Goal: Communication & Community: Ask a question

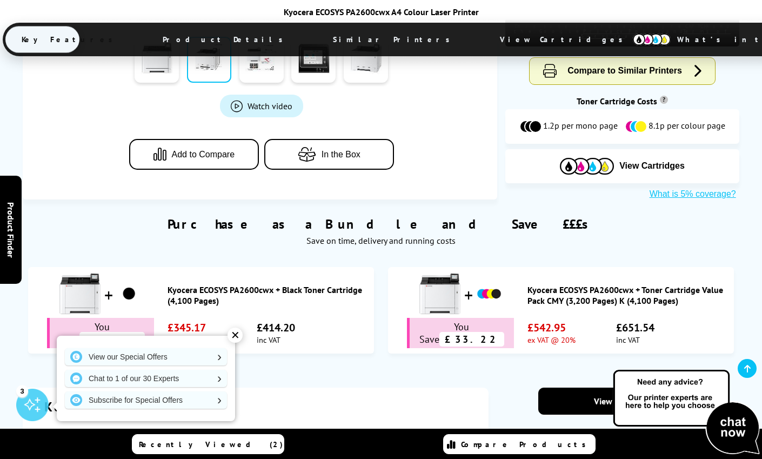
scroll to position [610, 0]
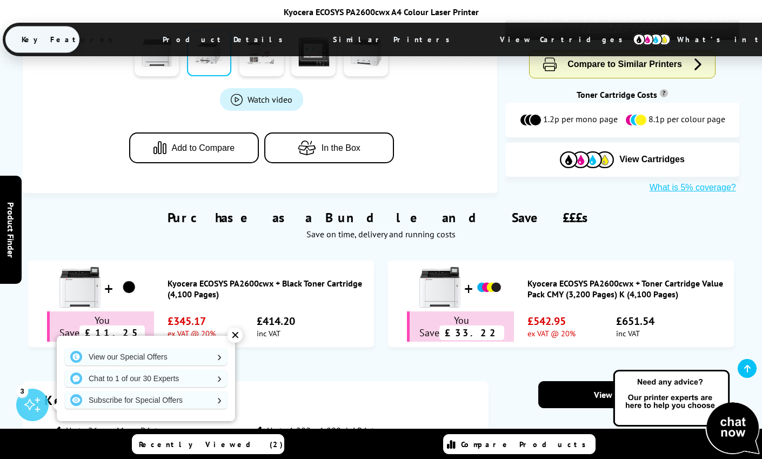
click at [730, 430] on img at bounding box center [686, 412] width 151 height 89
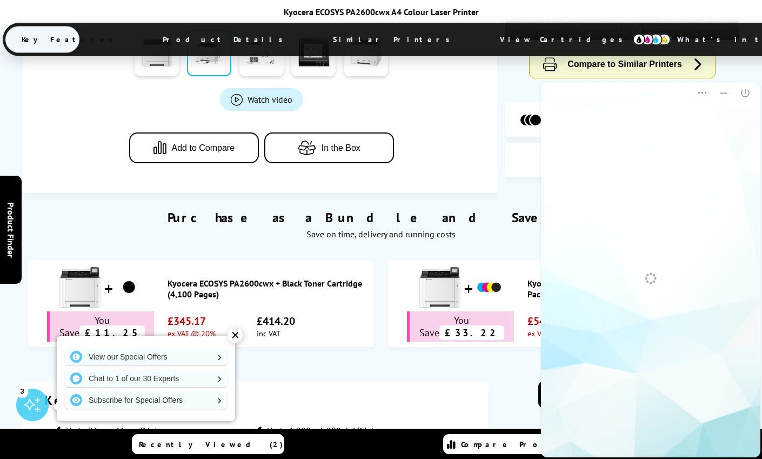
scroll to position [0, 0]
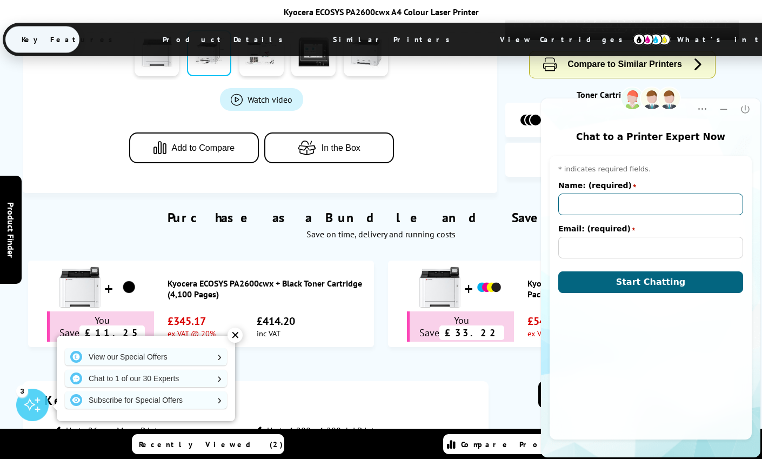
click at [572, 206] on input "Name: (required)" at bounding box center [650, 205] width 185 height 22
type input "Paul Gascoogne"
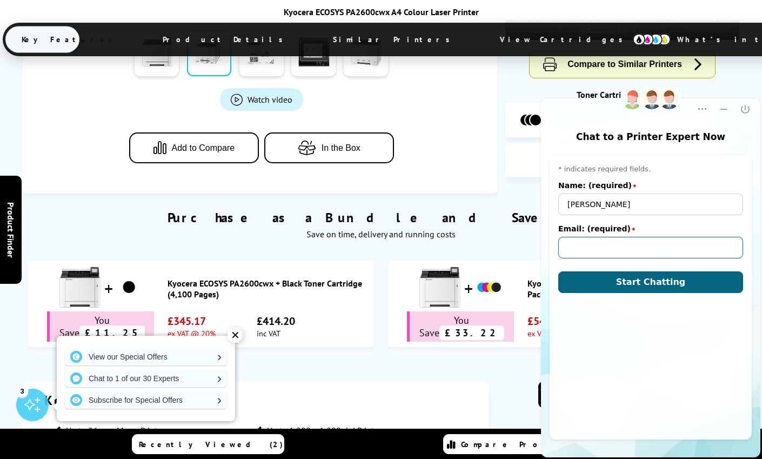
click at [581, 252] on input "Email: (required)" at bounding box center [650, 248] width 185 height 22
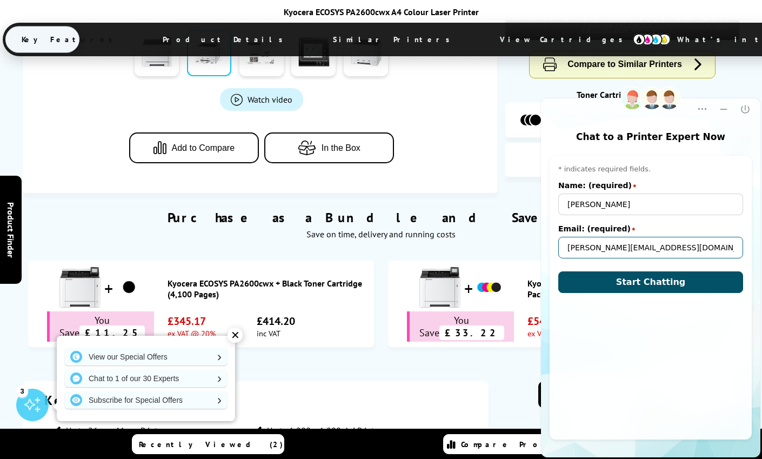
type input "paul@deftinteriors.com"
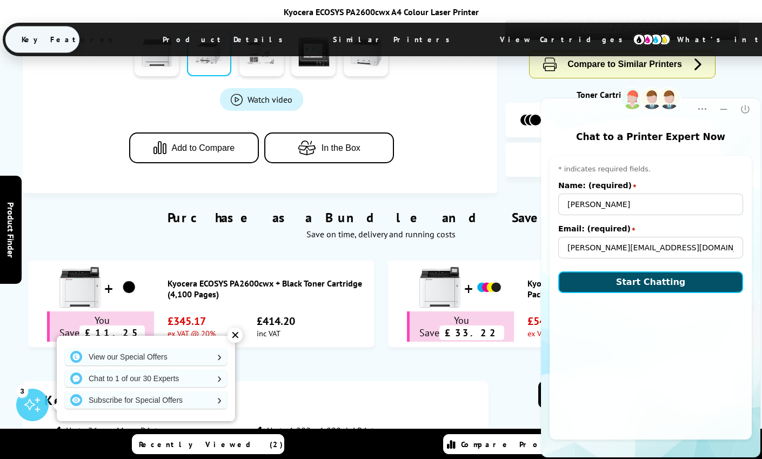
click at [647, 281] on span "Start Chatting" at bounding box center [651, 282] width 70 height 10
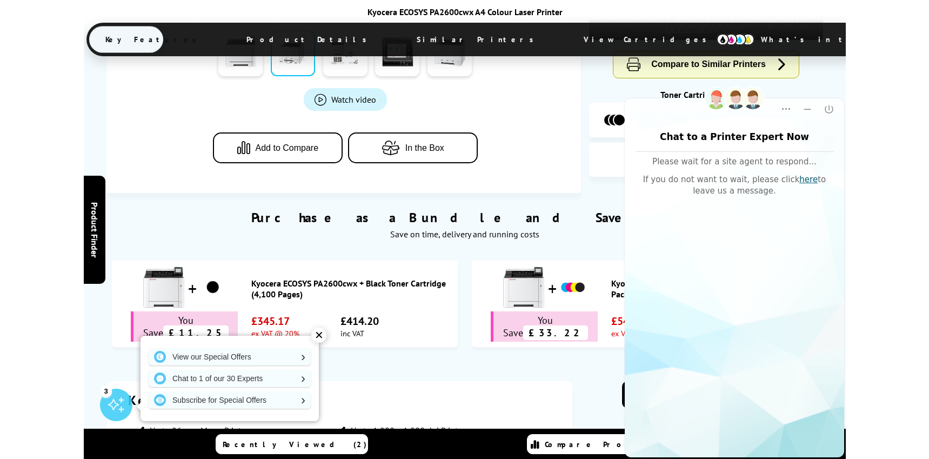
scroll to position [582, 0]
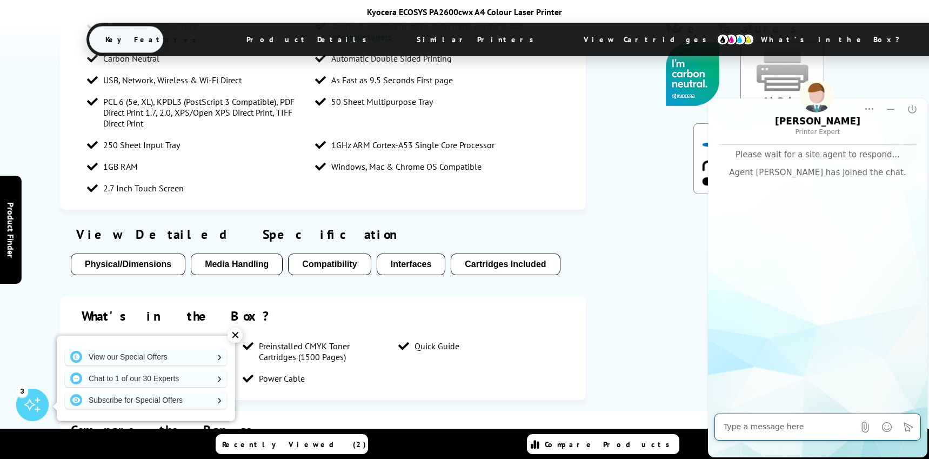
scroll to position [1061, 0]
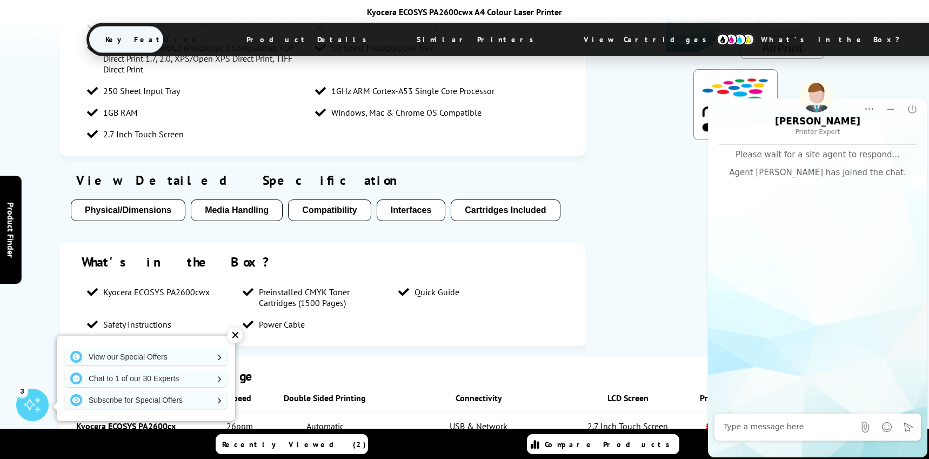
click at [762, 355] on div "Chat window Please wait for a site agent to respond... Agent Richard has joined…" at bounding box center [818, 279] width 220 height 269
click at [756, 428] on textarea "Message input field. Type your text here and use the Send button to send." at bounding box center [789, 427] width 131 height 11
paste textarea "SOA2998177"
type textarea "Hi, I'd like to discuss order SOA2998177"
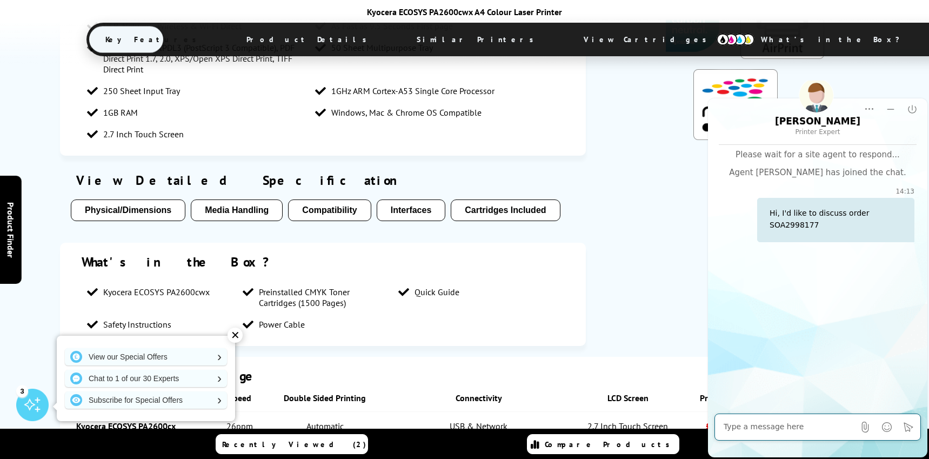
click at [459, 384] on th "Connectivity" at bounding box center [478, 398] width 185 height 28
click at [231, 336] on div "✕" at bounding box center [235, 335] width 15 height 15
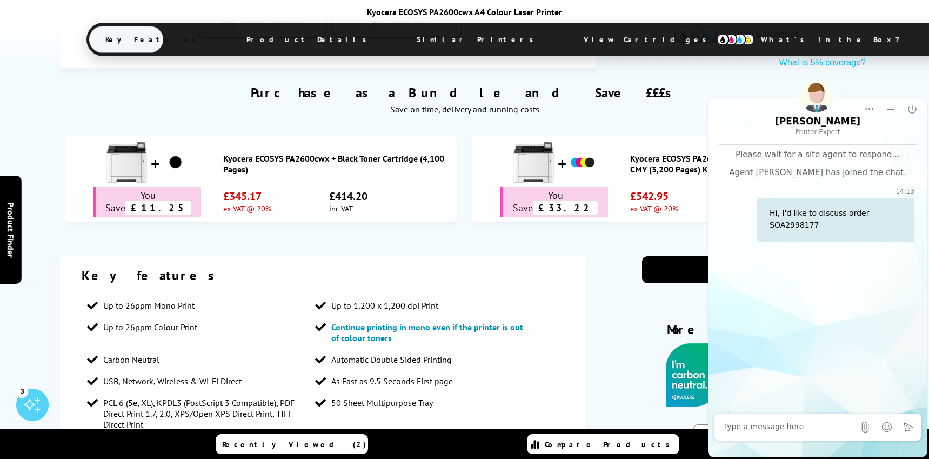
scroll to position [704, 0]
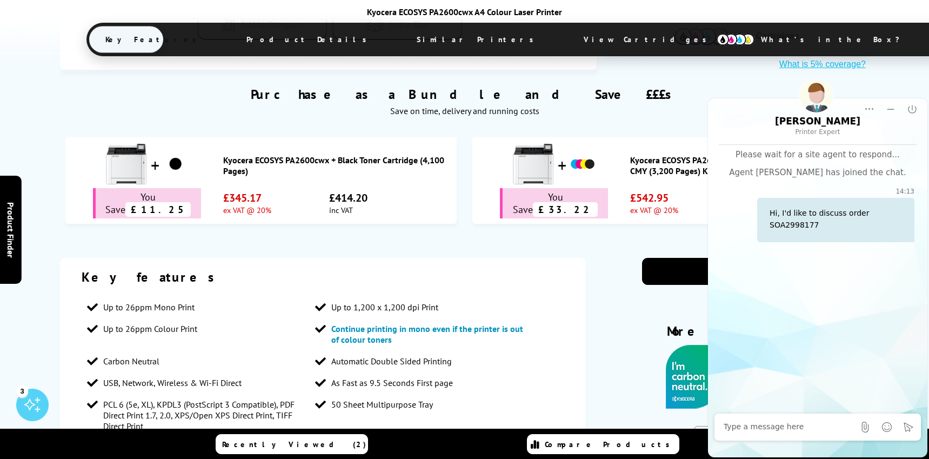
drag, startPoint x: 773, startPoint y: 91, endPoint x: 643, endPoint y: 78, distance: 129.9
drag, startPoint x: 1336, startPoint y: 156, endPoint x: 792, endPoint y: 87, distance: 549.4
drag, startPoint x: 781, startPoint y: 90, endPoint x: 713, endPoint y: 86, distance: 68.8
click at [713, 86] on html "Richard Printer Expert Rating Rating Transcript Transcript Print Print Popup Po…" at bounding box center [818, 270] width 223 height 378
click at [637, 155] on link "Kyocera ECOSYS PA2600cwx + Toner Cartridge Value Pack CMY (3,200 Pages) K (4,10…" at bounding box center [744, 166] width 228 height 22
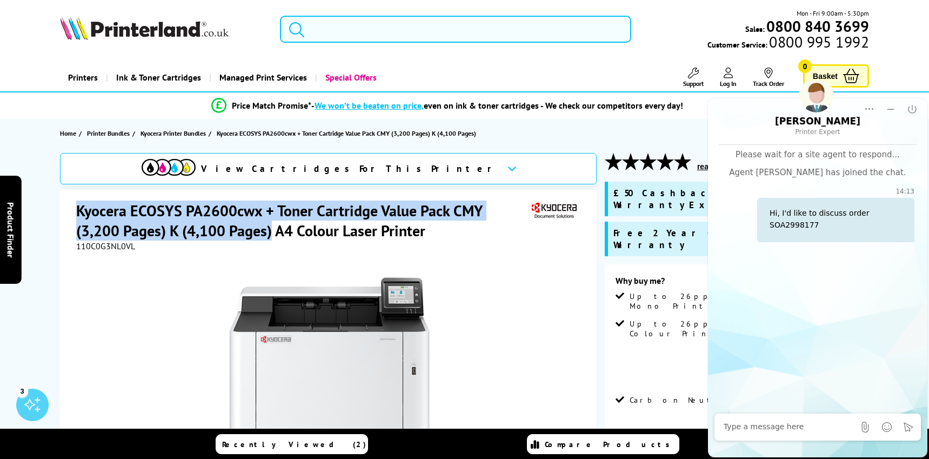
drag, startPoint x: 77, startPoint y: 209, endPoint x: 272, endPoint y: 235, distance: 197.4
click at [272, 235] on h1 "Kyocera ECOSYS PA2600cwx + Toner Cartridge Value Pack CMY (3,200 Pages) K (4,10…" at bounding box center [302, 221] width 453 height 40
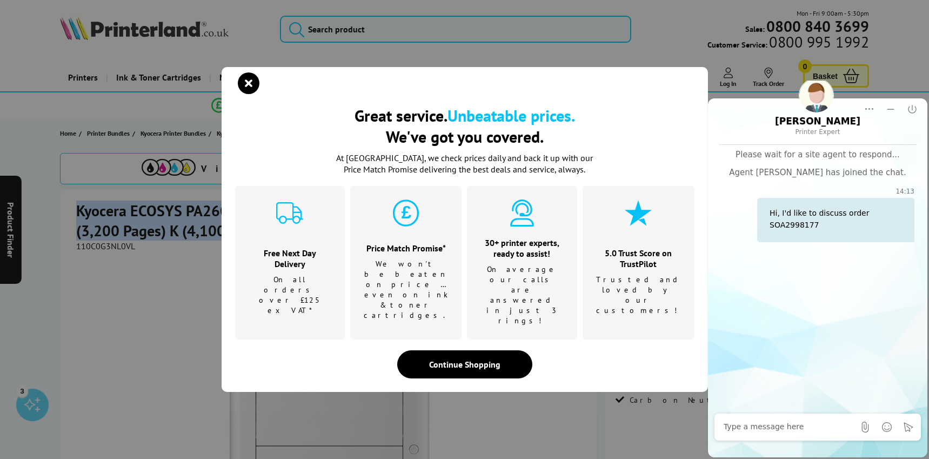
copy h1 "Kyocera ECOSYS PA2600cwx + Toner Cartridge Value Pack CMY (3,200 Pages) K (4,10…"
click at [242, 94] on icon "close modal" at bounding box center [249, 83] width 22 height 22
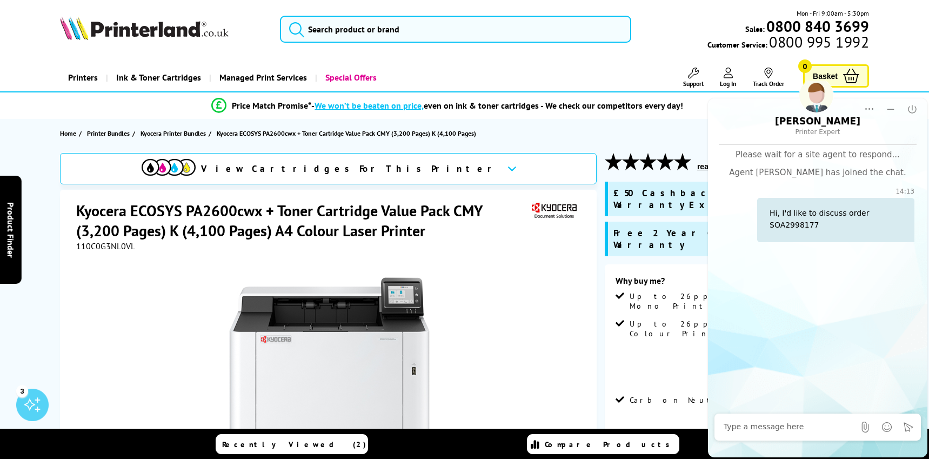
click at [418, 170] on div "View Cartridges For This Printer" at bounding box center [328, 168] width 537 height 31
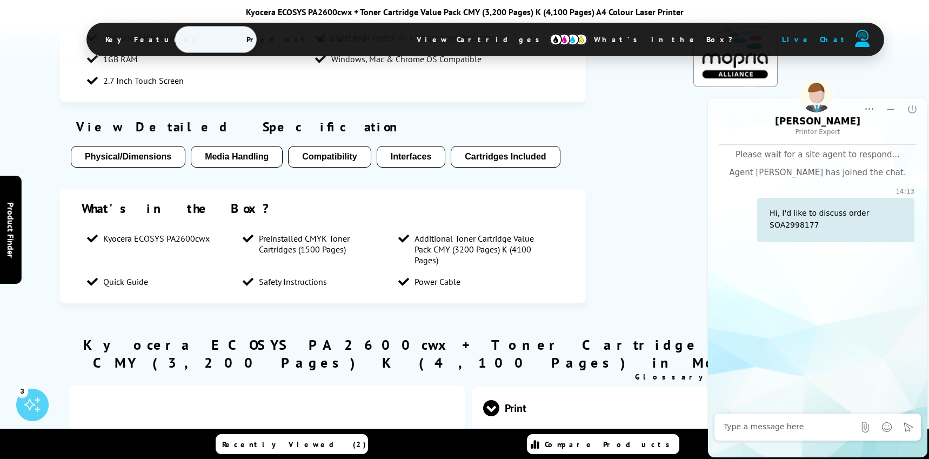
scroll to position [922, 0]
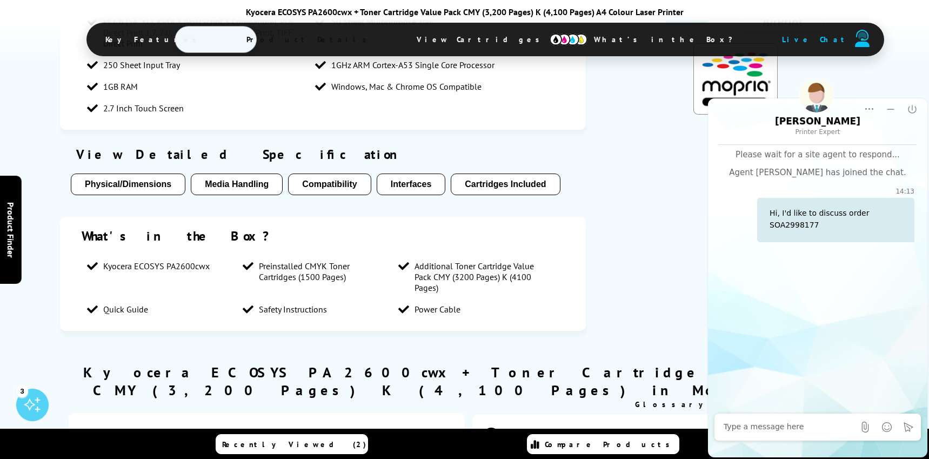
click at [828, 318] on div "Chat window Please wait for a site agent to respond... Agent Richard has joined…" at bounding box center [818, 279] width 220 height 269
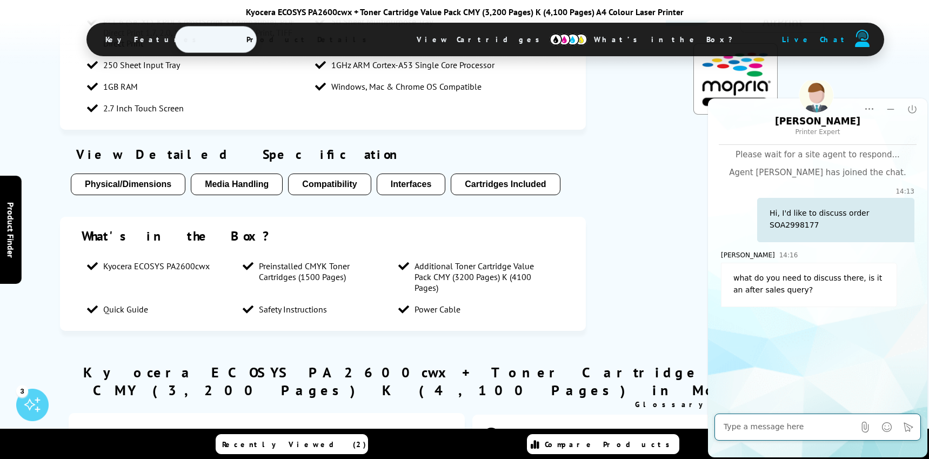
click at [749, 428] on textarea "Message input field. Type your text here and use the Send button to send." at bounding box center [789, 427] width 131 height 11
type textarea "Yes."
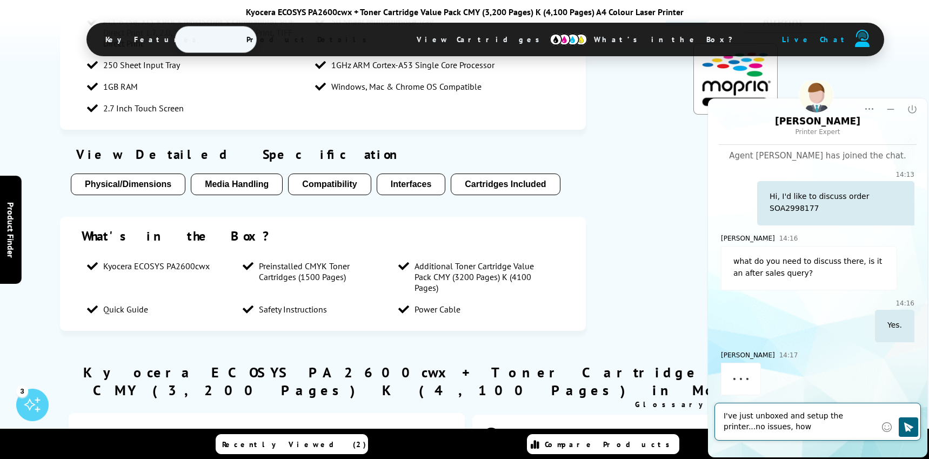
scroll to position [10, 0]
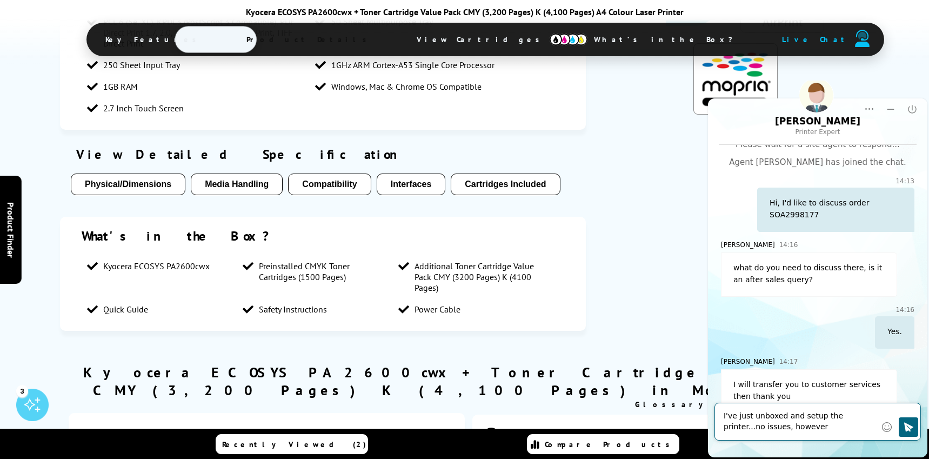
type textarea "I've just unboxed and setup the printer...no issues, however."
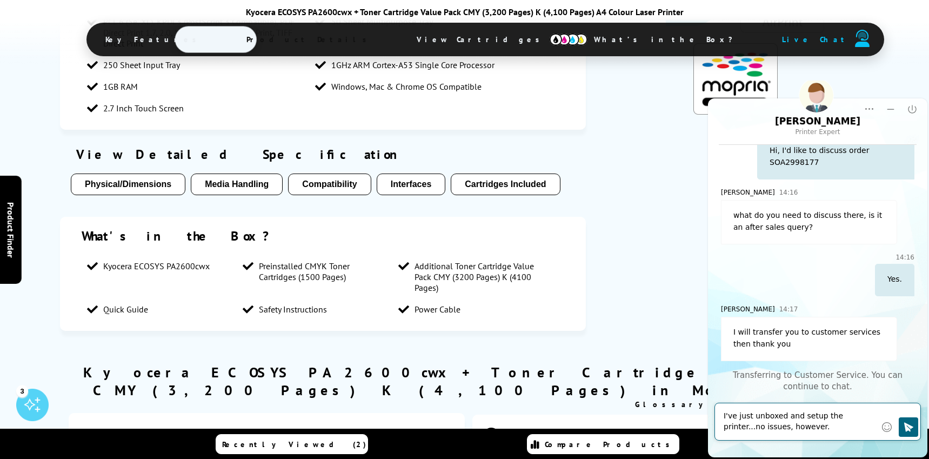
scroll to position [64, 0]
drag, startPoint x: 833, startPoint y: 431, endPoint x: 696, endPoint y: 410, distance: 137.8
click at [724, 411] on textarea "I've just unboxed and setup the printer...no issues, however." at bounding box center [800, 422] width 152 height 22
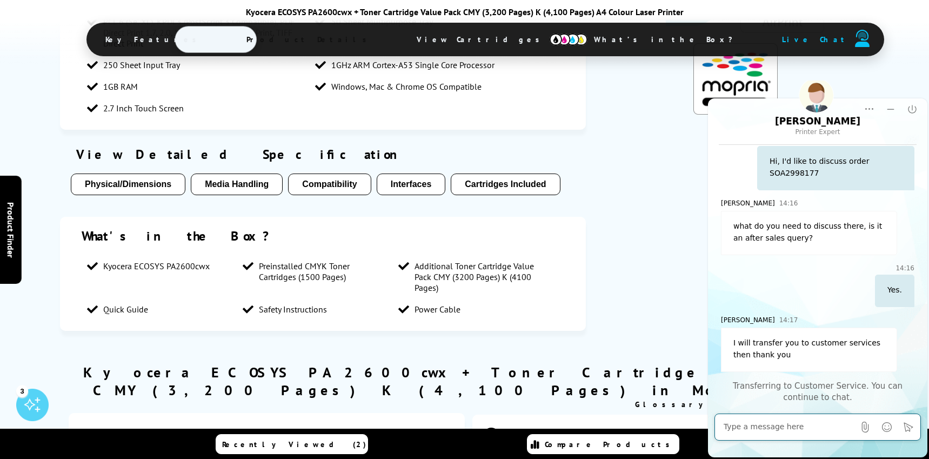
scroll to position [53, 0]
click at [749, 431] on textarea "Message input field. Type your text here and use the Send button to send." at bounding box center [789, 427] width 131 height 11
drag, startPoint x: 824, startPoint y: 172, endPoint x: 767, endPoint y: 163, distance: 58.5
click at [767, 163] on div "Hi, I'd like to discuss order SOA2998177" at bounding box center [835, 168] width 157 height 44
copy div "Hi, I'd like to discuss order SOA2998177"
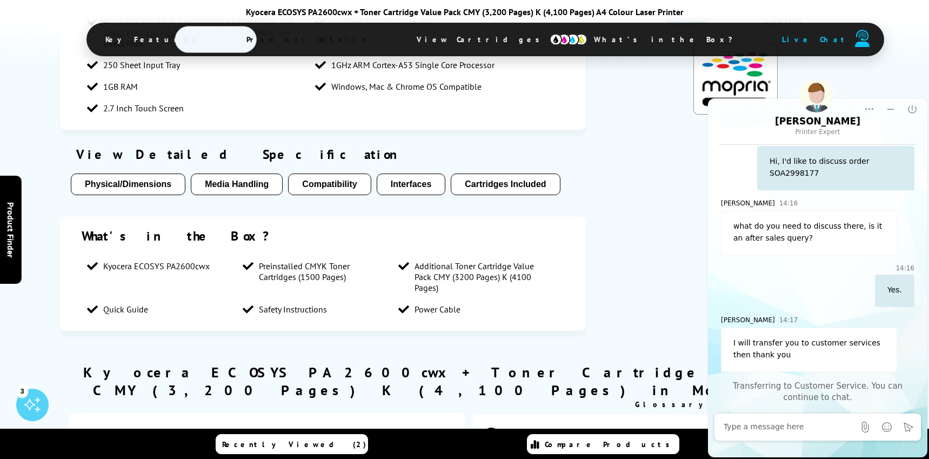
click at [785, 428] on textarea "Message input field. Type your text here and use the Send button to send." at bounding box center [789, 427] width 131 height 11
paste textarea "Hi, I'd like to discuss order SOA2998177"
type textarea "Hi, I'd like to discuss order SOA2998177"
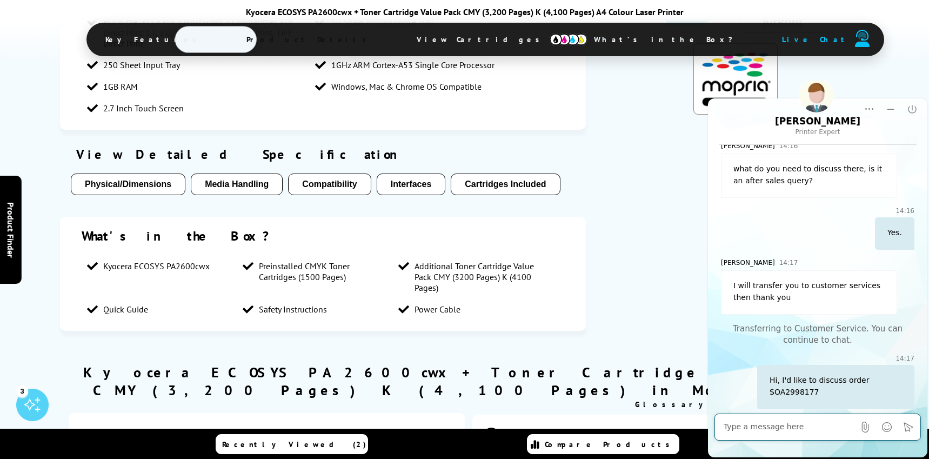
scroll to position [117, 0]
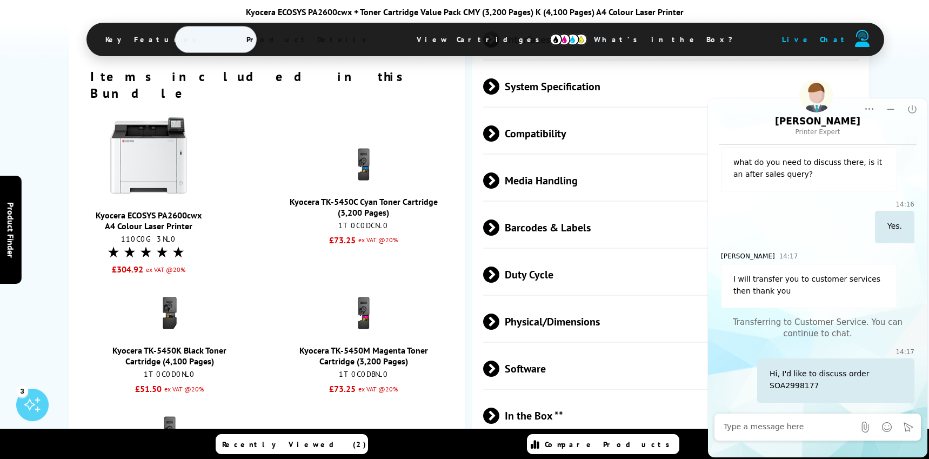
click at [279, 302] on div "Kyocera ECOSYS PA2600cwx A4 Colour Laser Printer 110C0G3NL0 £304.92 ex VAT @20%…" at bounding box center [266, 318] width 353 height 417
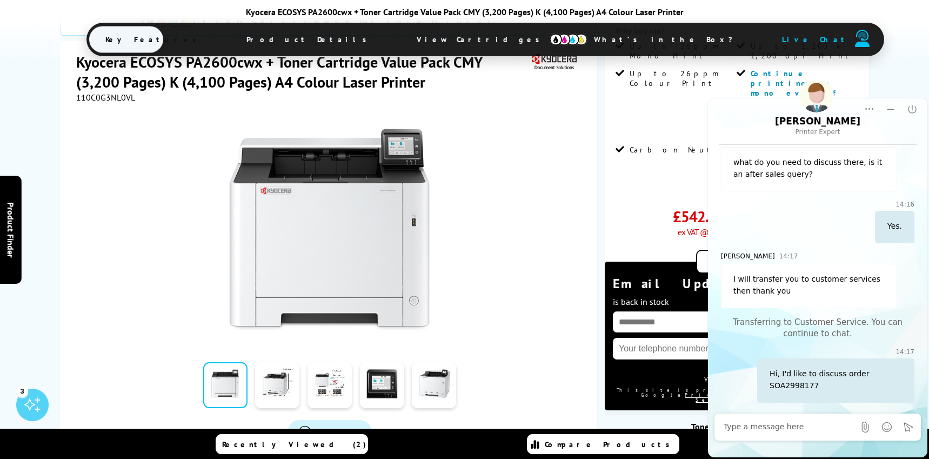
scroll to position [254, 0]
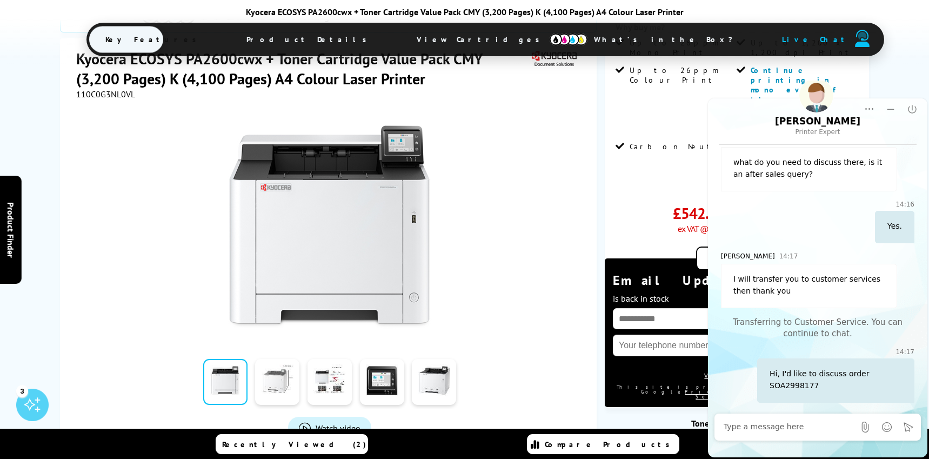
click at [276, 359] on link at bounding box center [277, 382] width 44 height 46
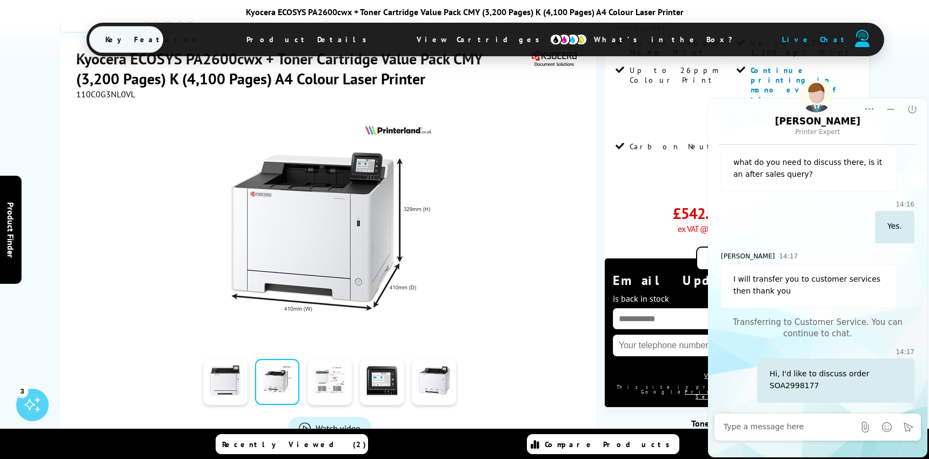
click at [331, 359] on link at bounding box center [330, 382] width 44 height 46
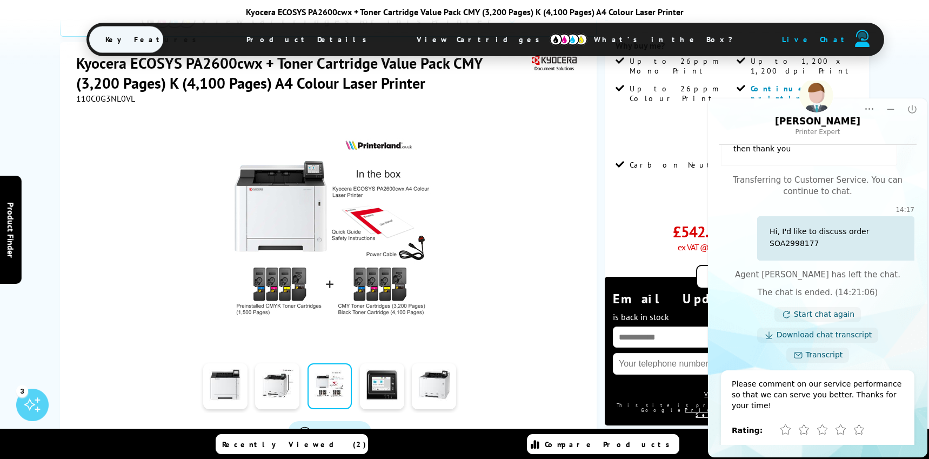
scroll to position [259, 0]
click at [782, 427] on icon "Poor" at bounding box center [786, 428] width 10 height 10
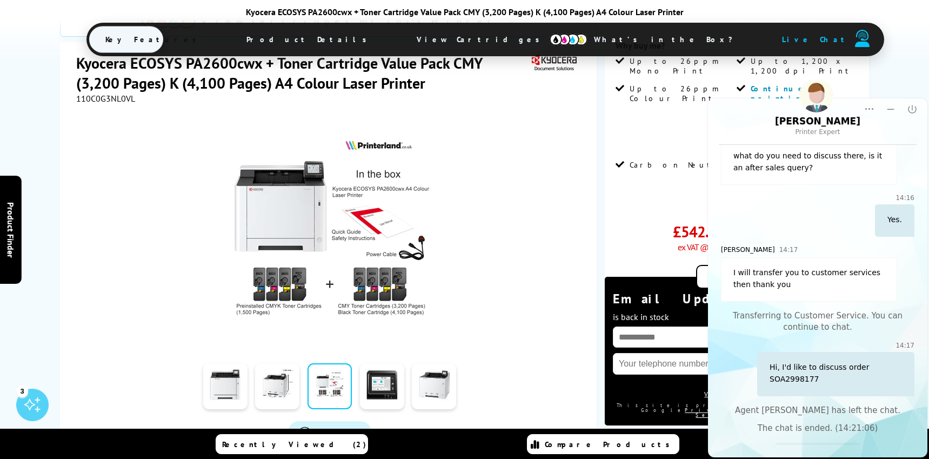
scroll to position [0, 0]
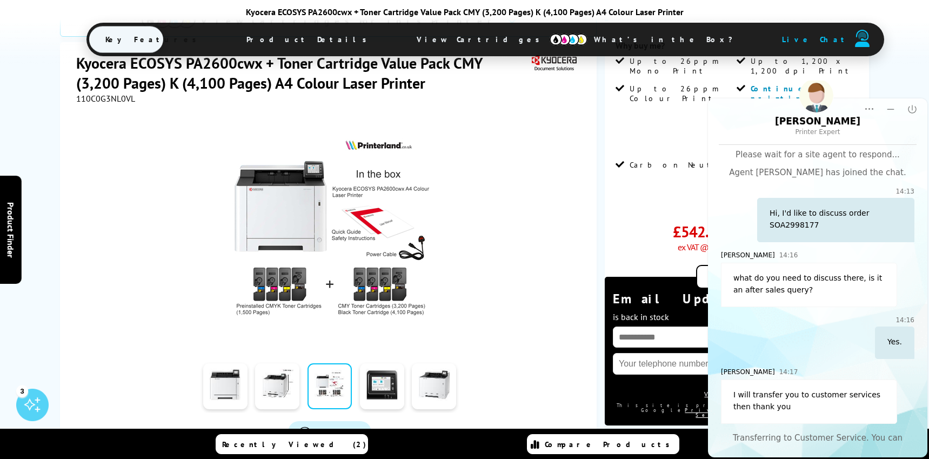
click at [782, 40] on span "Live Chat" at bounding box center [815, 40] width 67 height 10
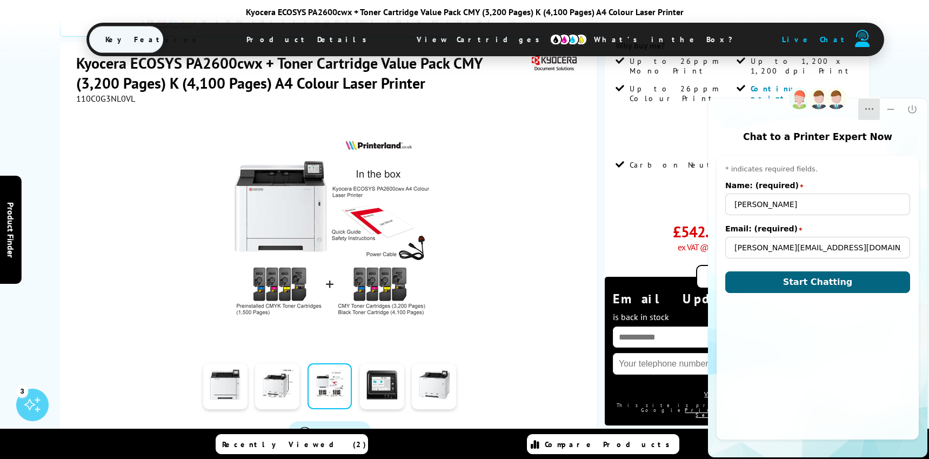
click at [871, 109] on icon "Dropdown Menu" at bounding box center [869, 109] width 11 height 11
click at [531, 130] on div at bounding box center [329, 226] width 507 height 244
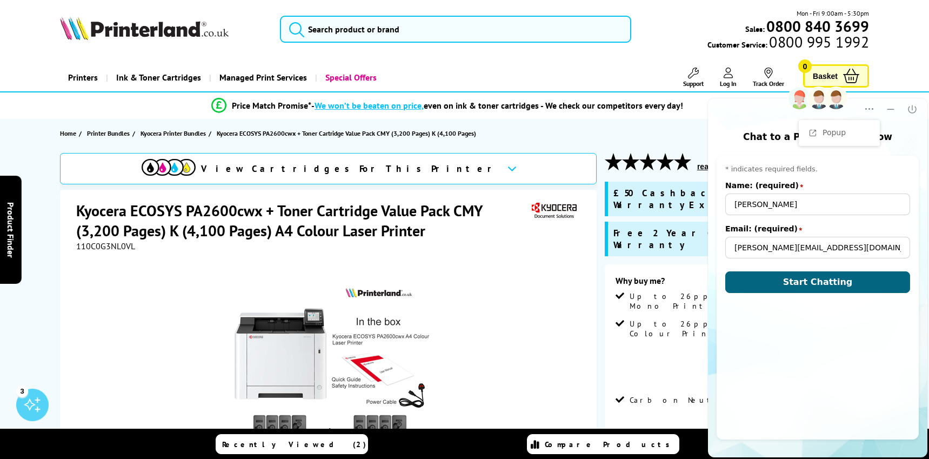
click at [520, 328] on div at bounding box center [329, 373] width 507 height 244
click at [887, 110] on icon "Minimize" at bounding box center [891, 109] width 11 height 11
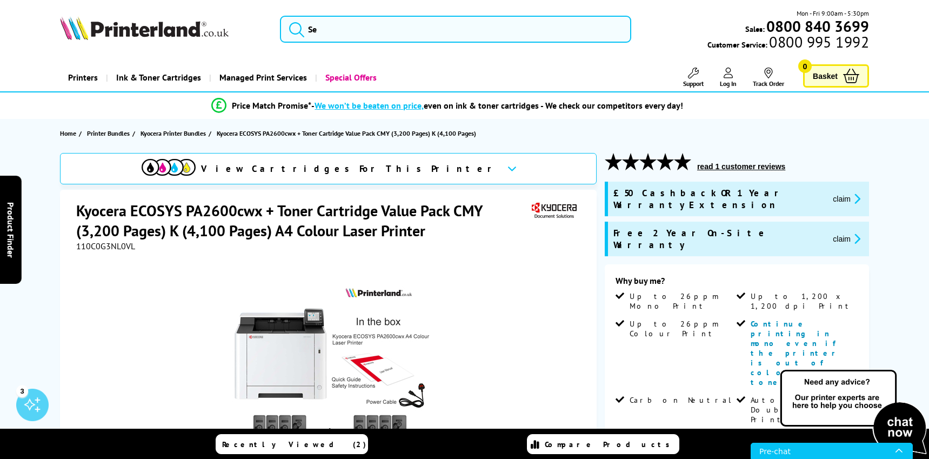
click at [830, 193] on button "claim" at bounding box center [847, 198] width 34 height 12
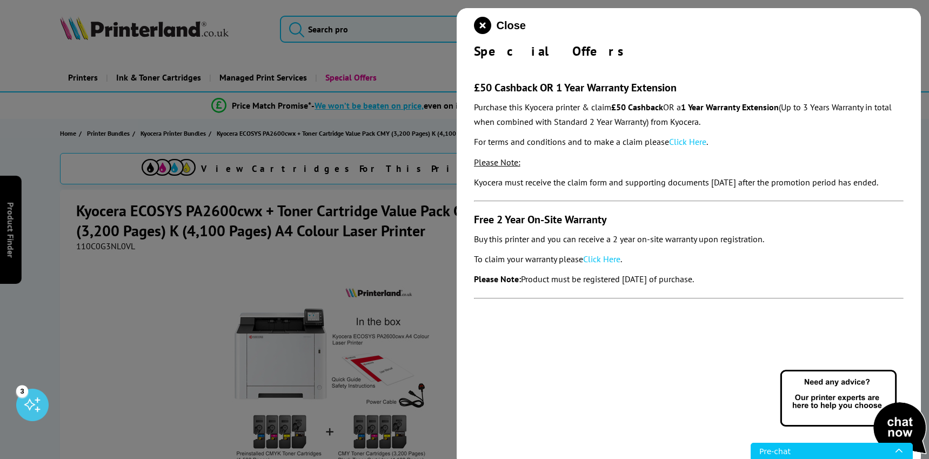
click at [690, 141] on link "Click Here" at bounding box center [687, 141] width 37 height 11
click at [180, 347] on div at bounding box center [464, 229] width 929 height 459
click at [478, 26] on icon "close modal" at bounding box center [482, 25] width 17 height 17
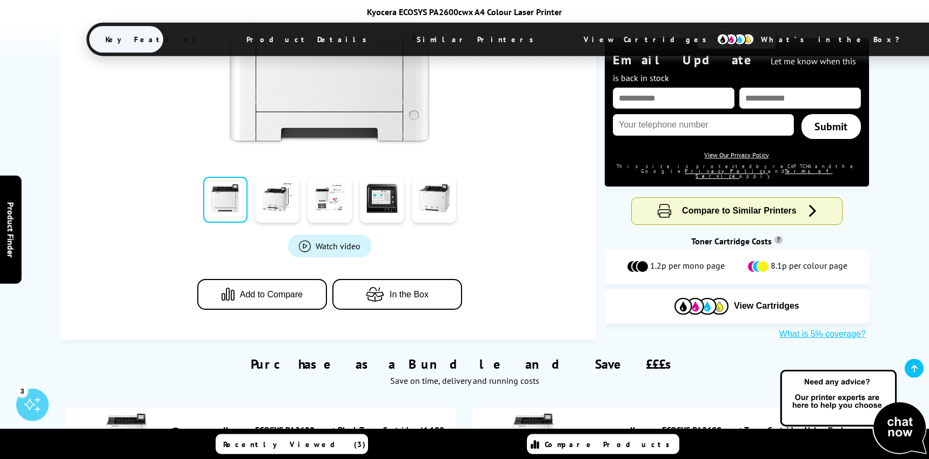
scroll to position [475, 0]
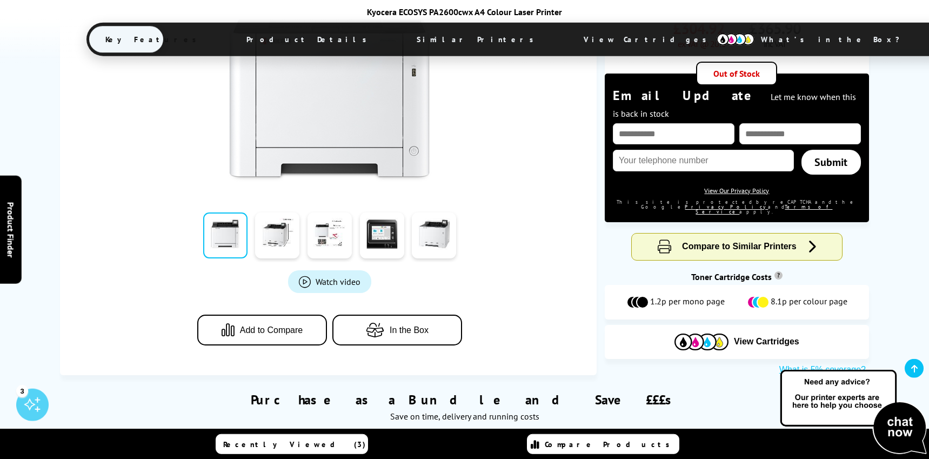
click at [610, 199] on div "read 1 customer reviews £50 Cashback OR 1 Year Warranty Extension claim Free 2 …" at bounding box center [737, 45] width 264 height 661
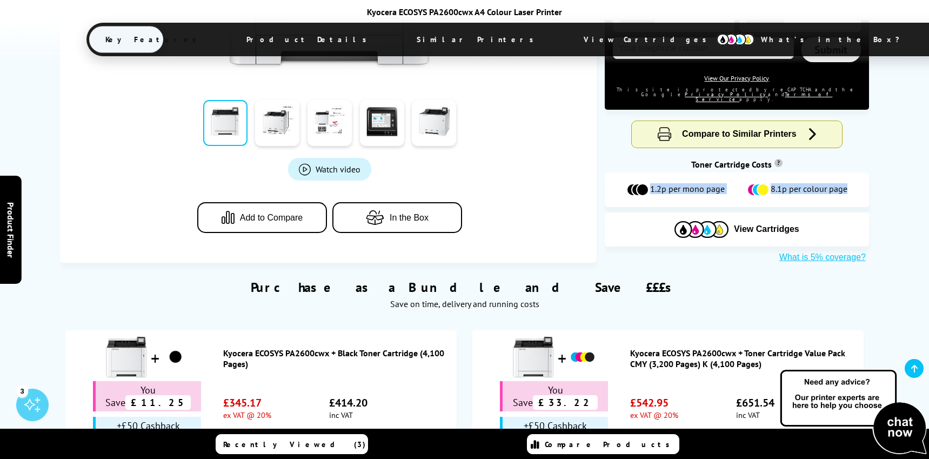
scroll to position [0, 0]
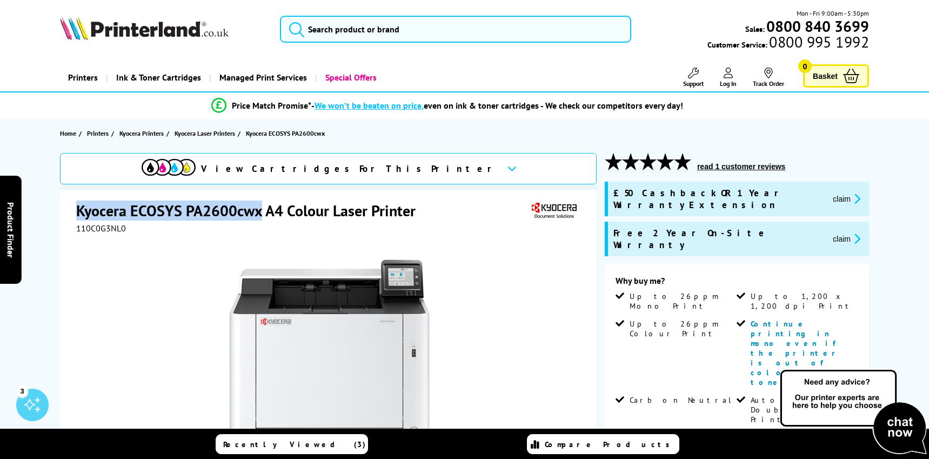
drag, startPoint x: 78, startPoint y: 213, endPoint x: 261, endPoint y: 214, distance: 182.7
click at [261, 214] on h1 "Kyocera ECOSYS PA2600cwx A4 Colour Laser Printer" at bounding box center [251, 211] width 350 height 20
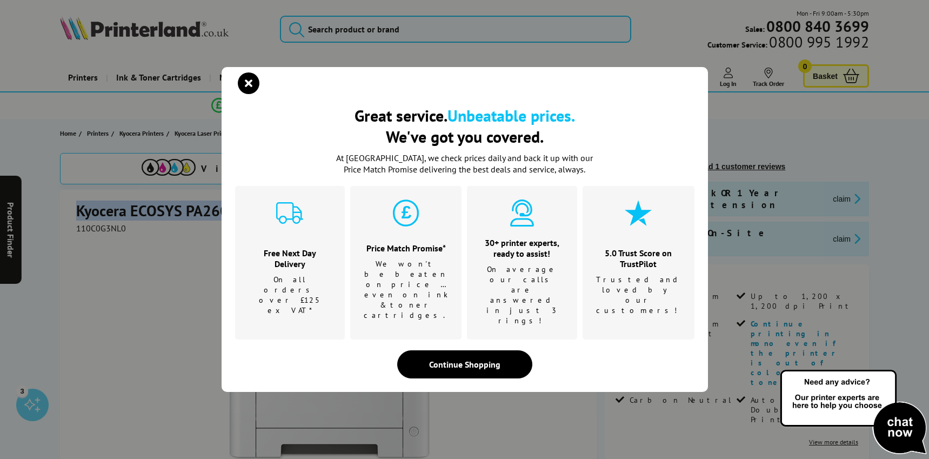
copy h1 "Kyocera ECOSYS PA2600cwx"
click at [254, 94] on icon "close modal" at bounding box center [249, 83] width 22 height 22
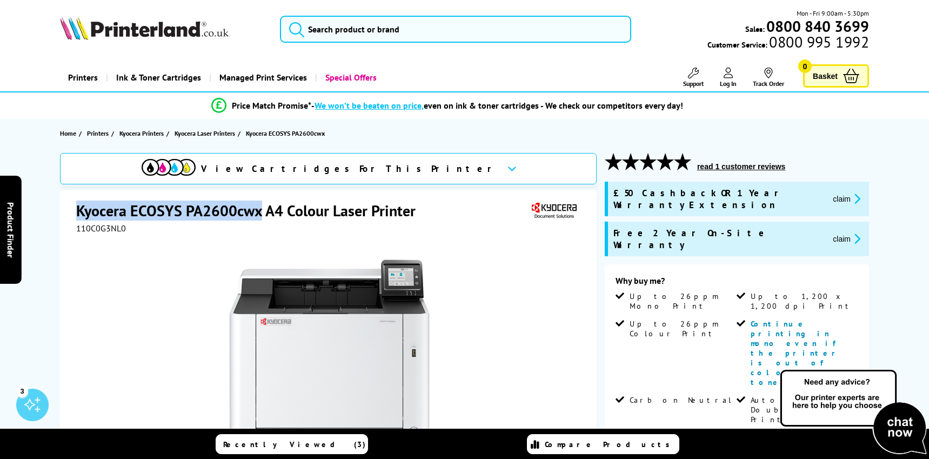
copy h1 "Kyocera ECOSYS PA2600cwx"
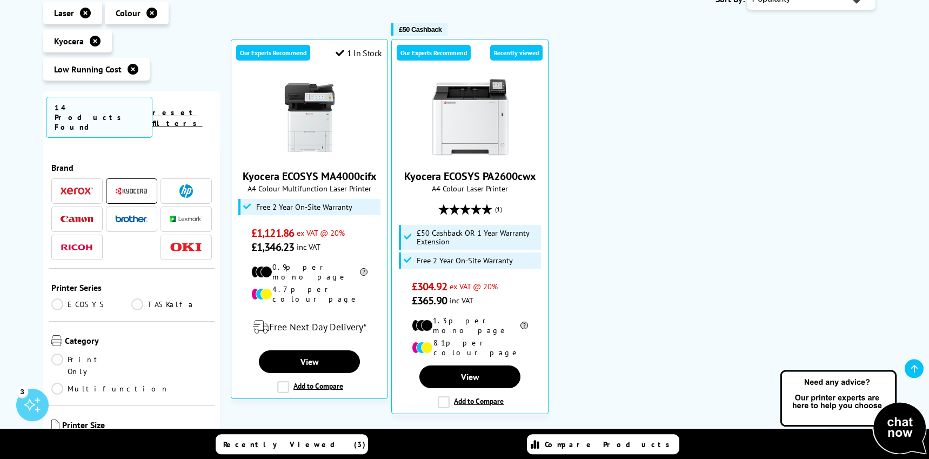
scroll to position [194, 0]
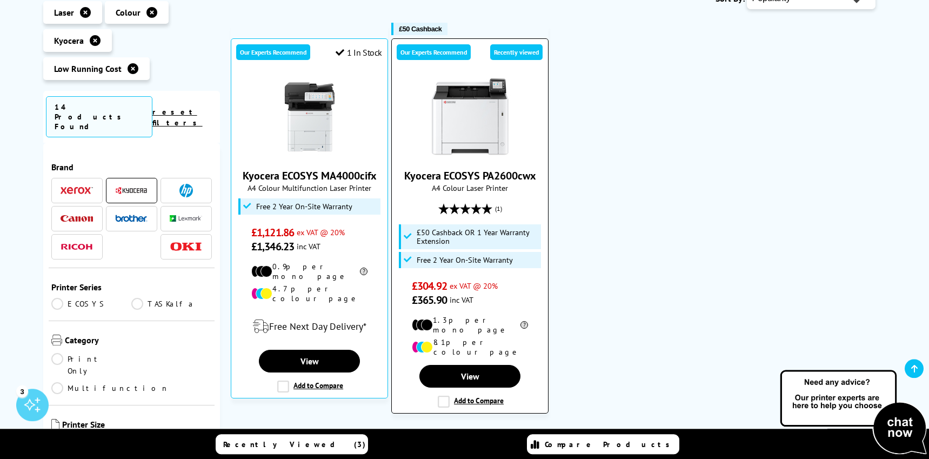
click at [481, 114] on img at bounding box center [470, 117] width 81 height 81
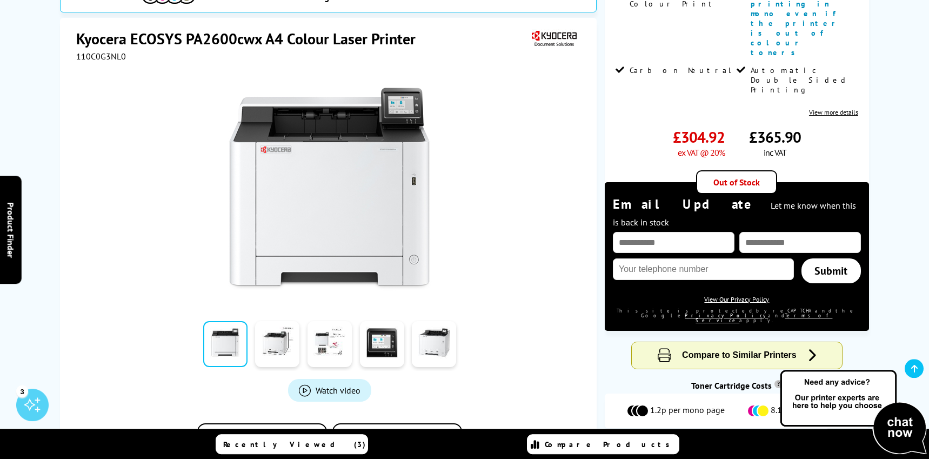
scroll to position [569, 0]
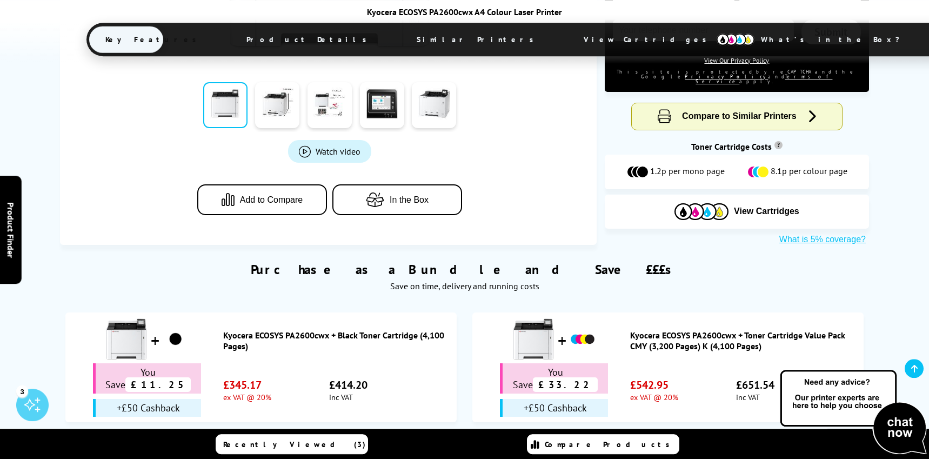
click at [665, 330] on link "Kyocera ECOSYS PA2600cwx + Toner Cartridge Value Pack CMY (3,200 Pages) K (4,10…" at bounding box center [744, 341] width 228 height 22
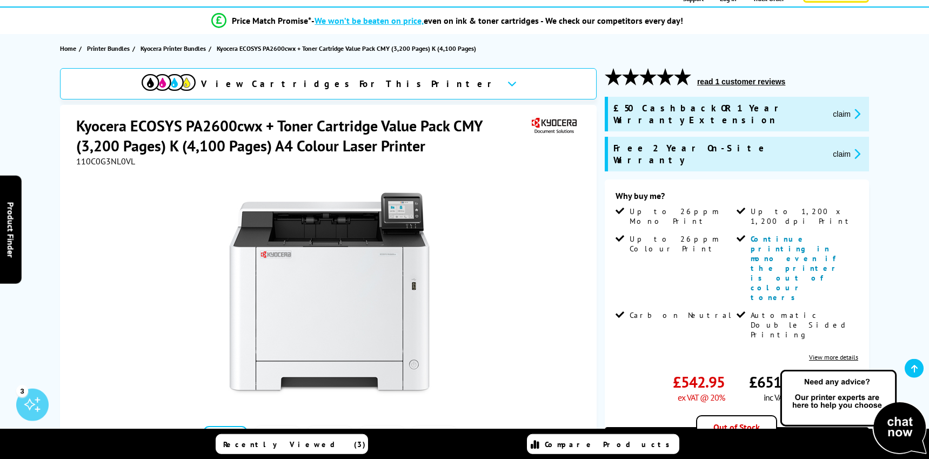
scroll to position [84, 0]
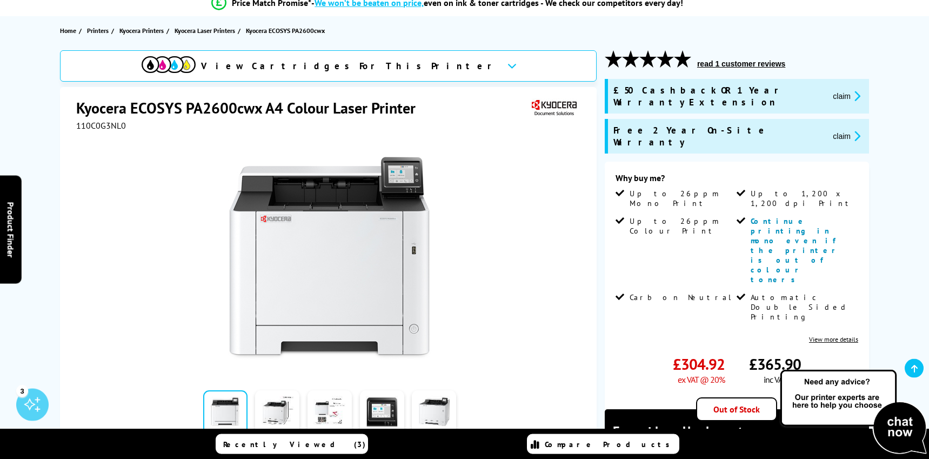
scroll to position [220, 0]
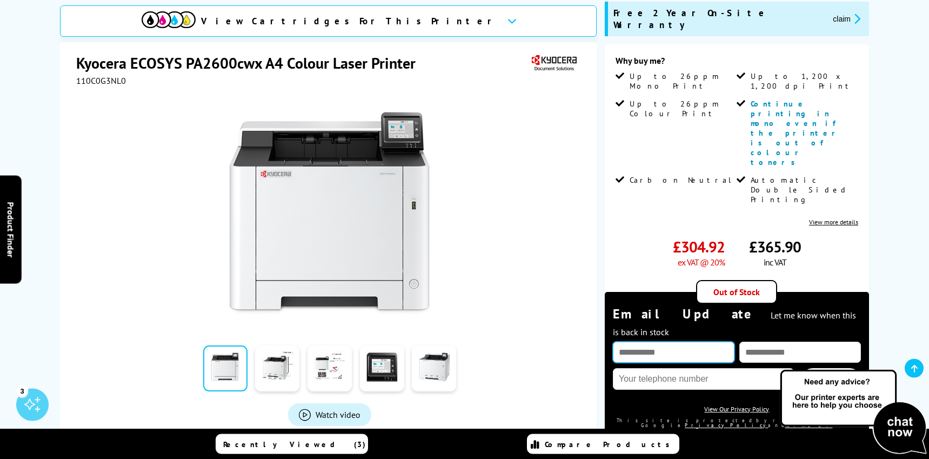
click at [677, 342] on input "text" at bounding box center [674, 352] width 122 height 21
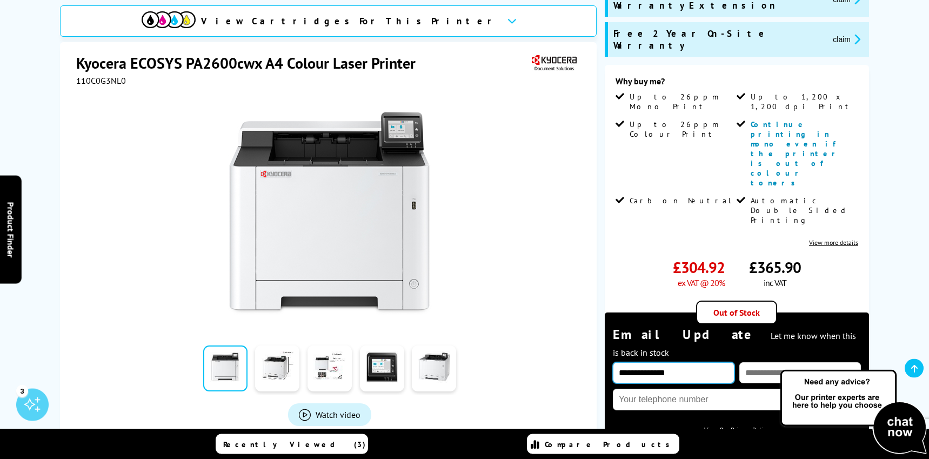
type input "**********"
click at [762, 362] on input "email" at bounding box center [801, 372] width 122 height 21
type input "**********"
click at [631, 335] on div "**********" at bounding box center [737, 389] width 248 height 127
click at [827, 389] on link "Submit" at bounding box center [831, 401] width 59 height 25
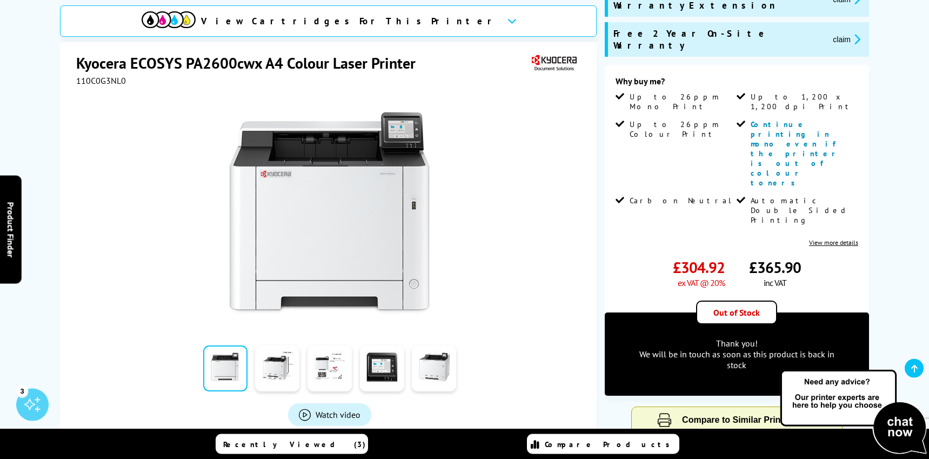
scroll to position [282, 0]
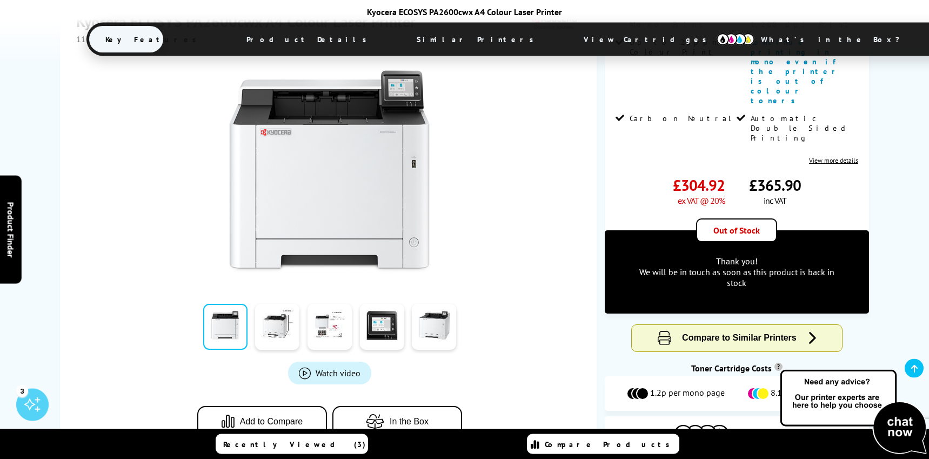
click at [322, 368] on span "Watch video" at bounding box center [338, 373] width 45 height 11
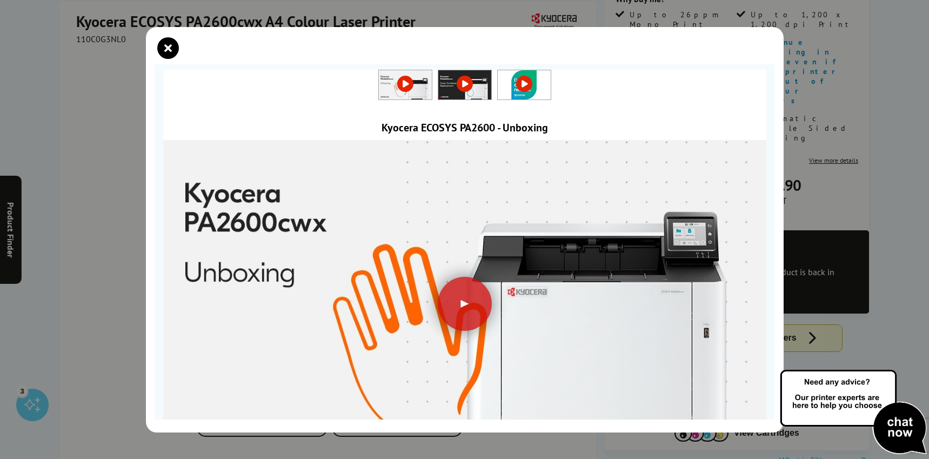
scroll to position [71, 0]
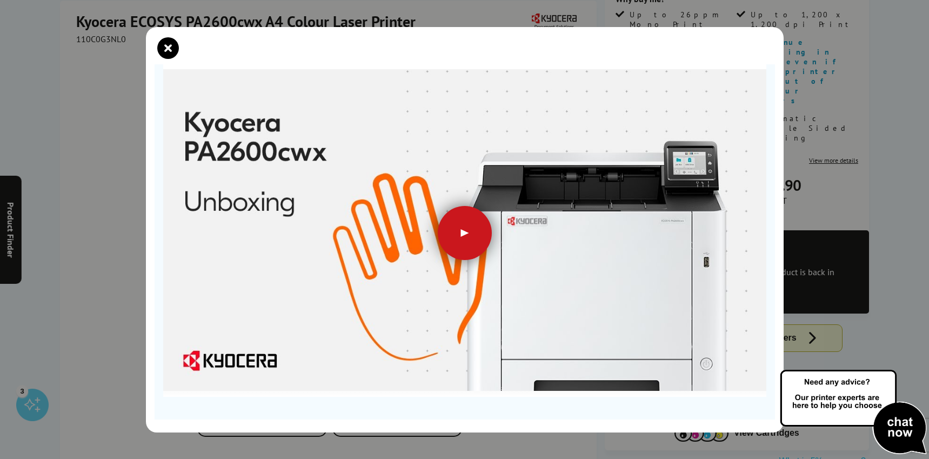
click at [464, 239] on div at bounding box center [465, 233] width 54 height 54
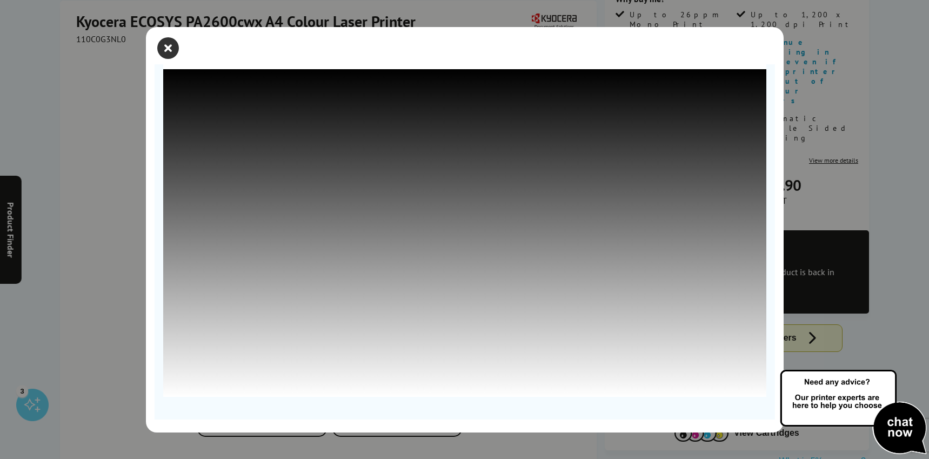
click at [168, 45] on icon "close modal" at bounding box center [168, 48] width 22 height 22
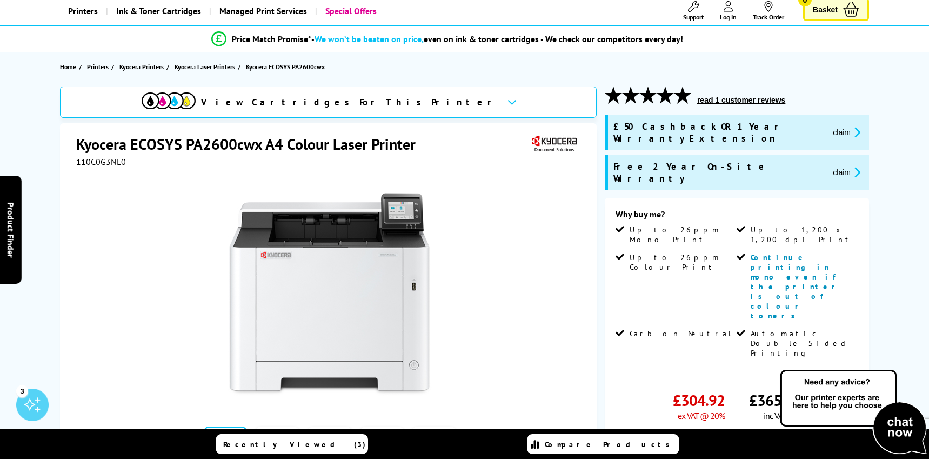
scroll to position [0, 0]
